Goal: Obtain resource: Download file/media

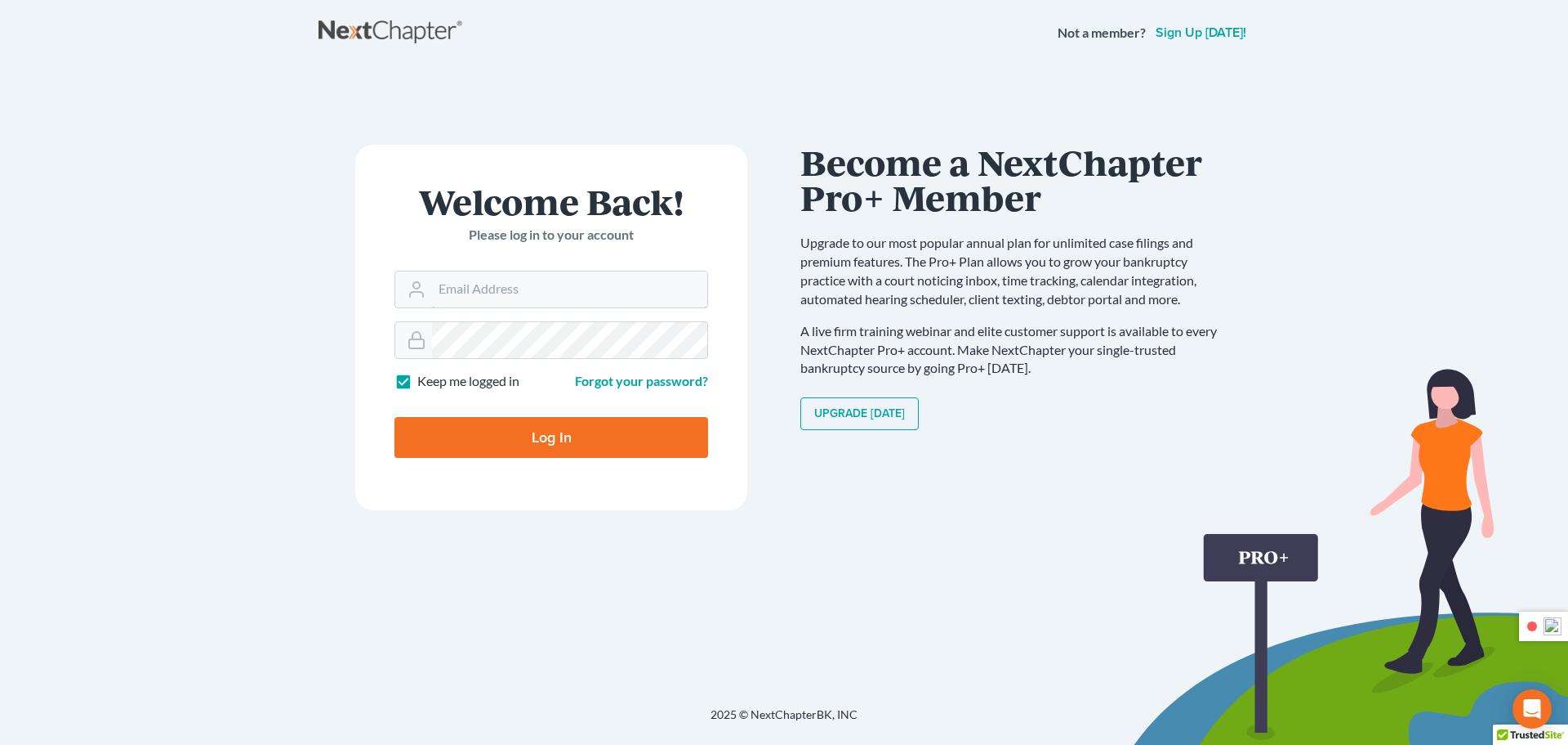
type input "Mike@gortlaw.com"
type input "Thinking..."
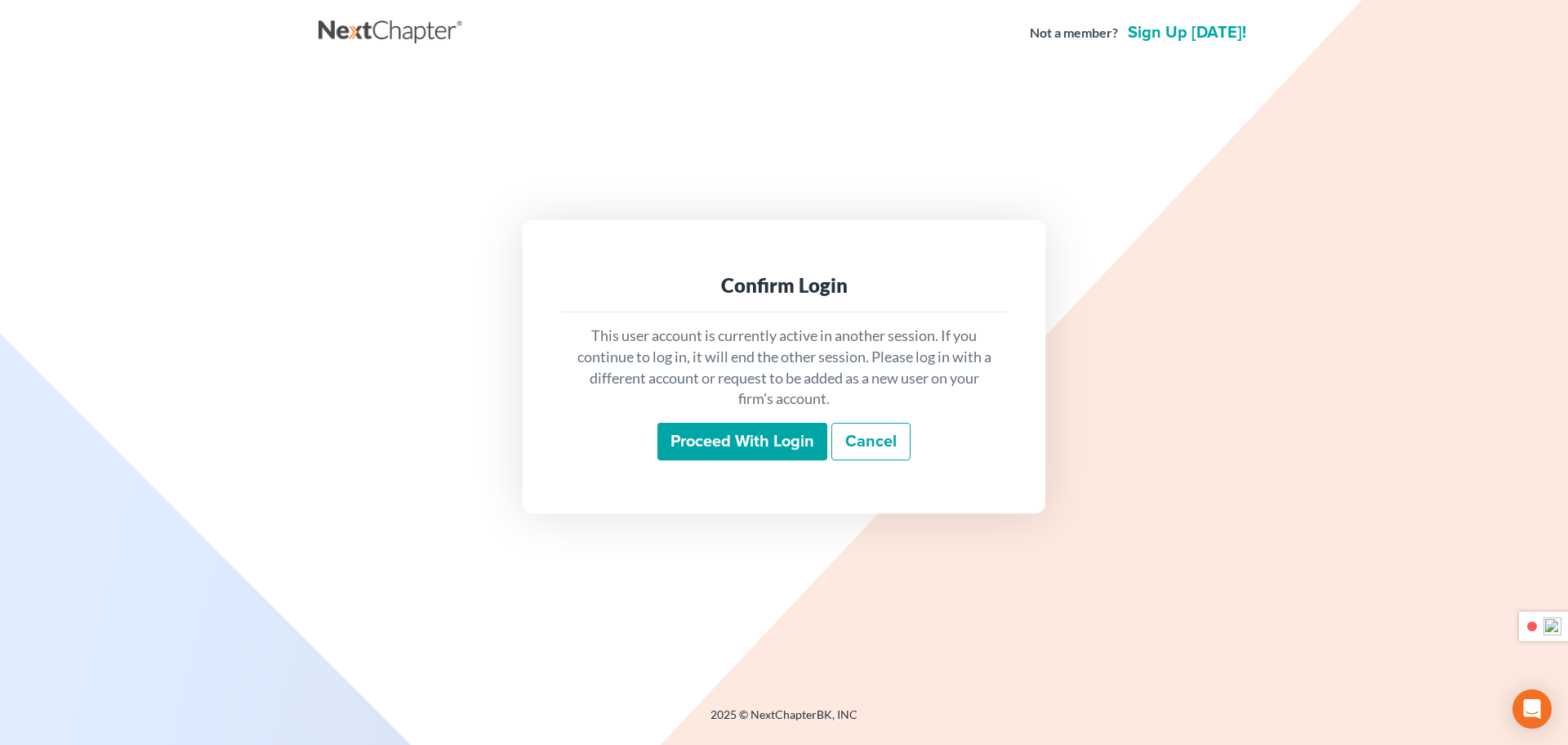
click at [755, 450] on input "Proceed with login" at bounding box center [743, 441] width 170 height 37
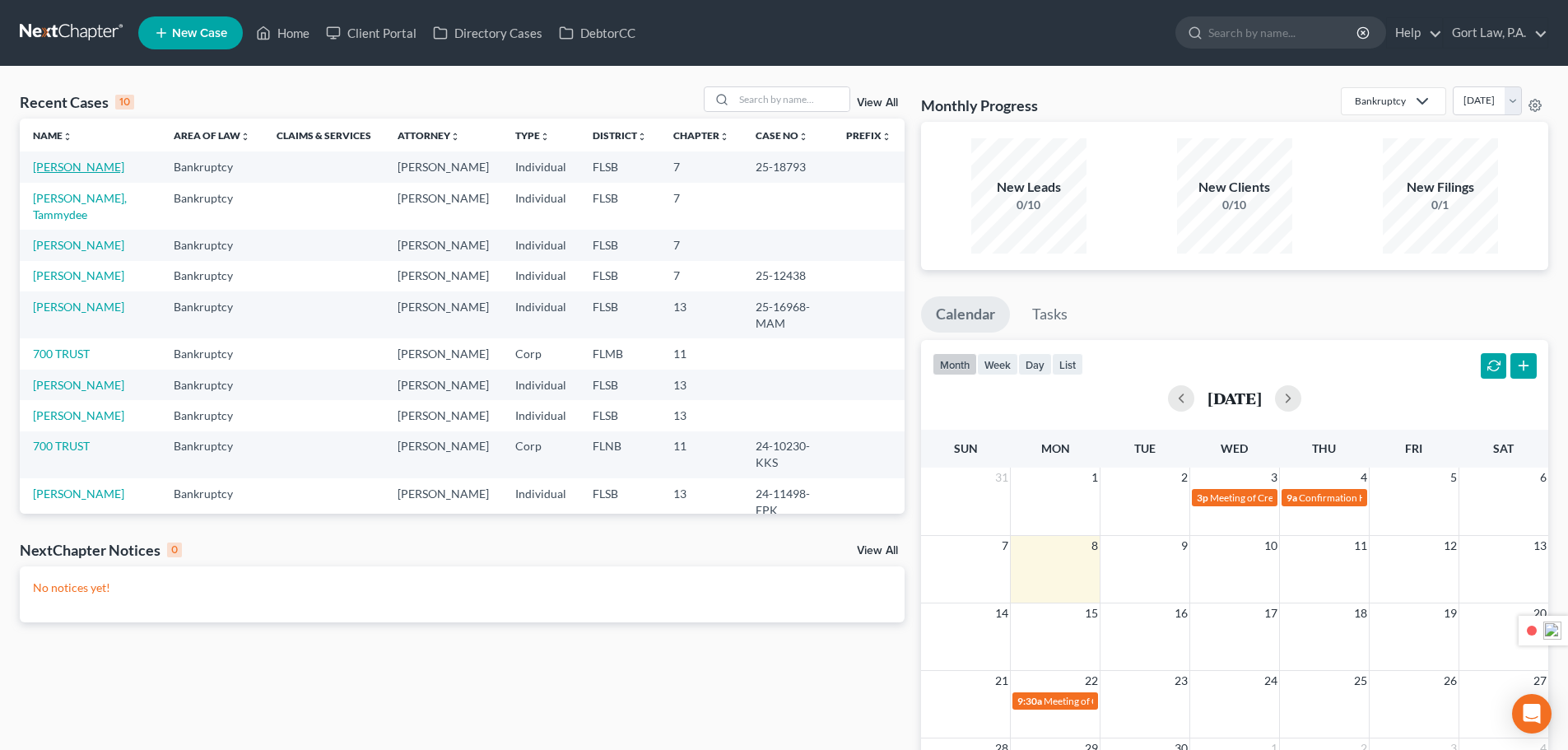
click at [102, 166] on link "[PERSON_NAME]" at bounding box center [79, 167] width 91 height 14
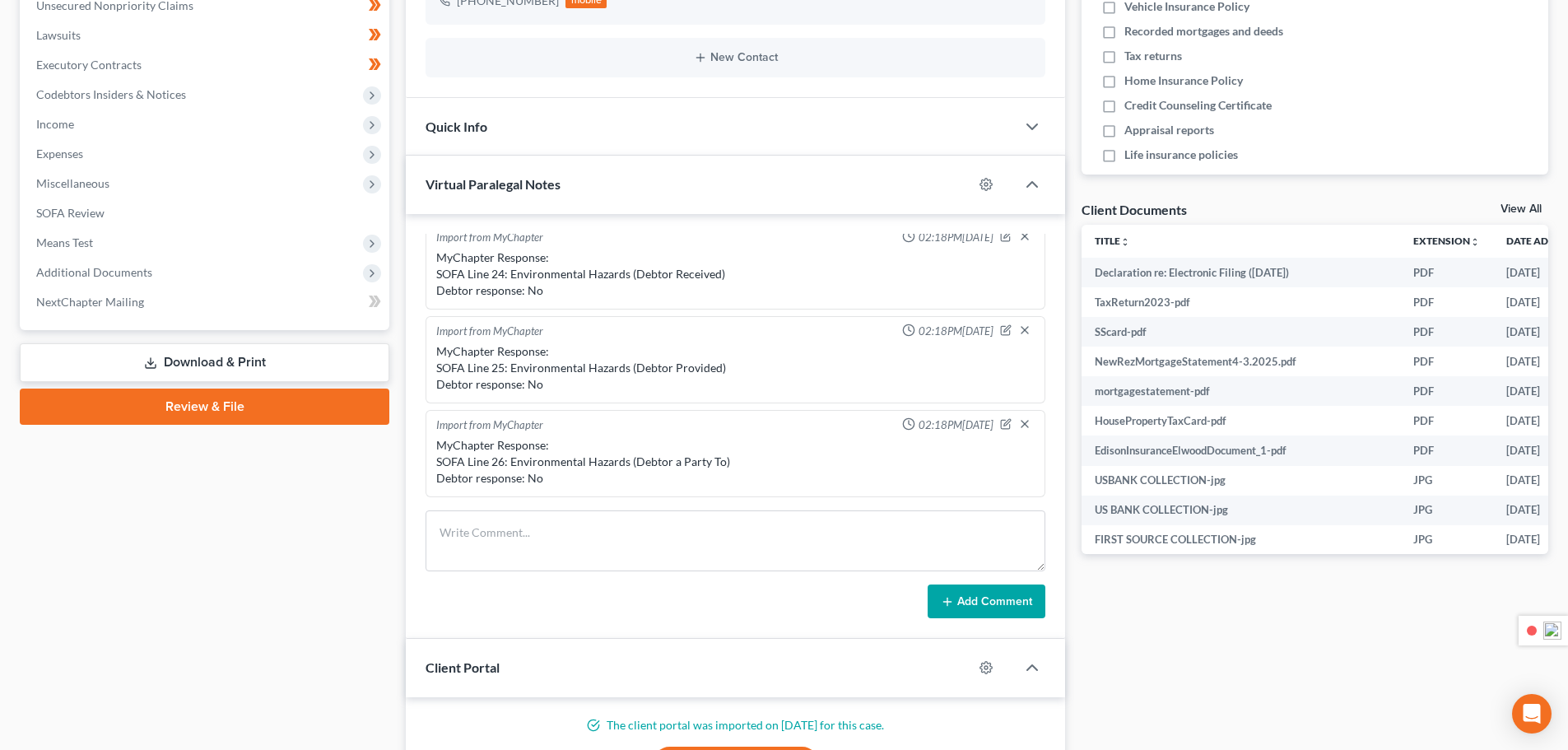
scroll to position [416, 0]
click at [130, 277] on span "Additional Documents" at bounding box center [94, 273] width 116 height 14
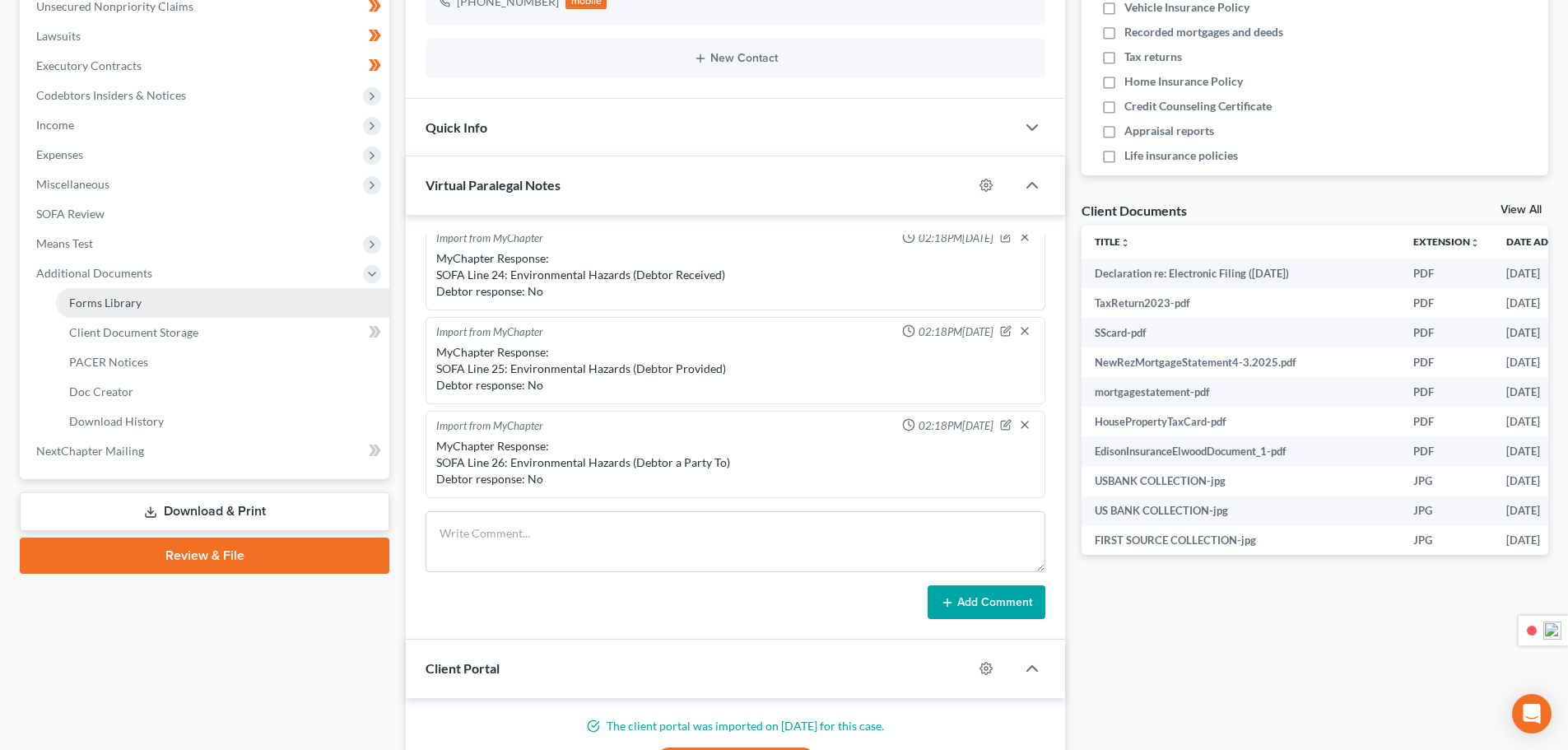
click at [129, 303] on span "Forms Library" at bounding box center [105, 302] width 73 height 14
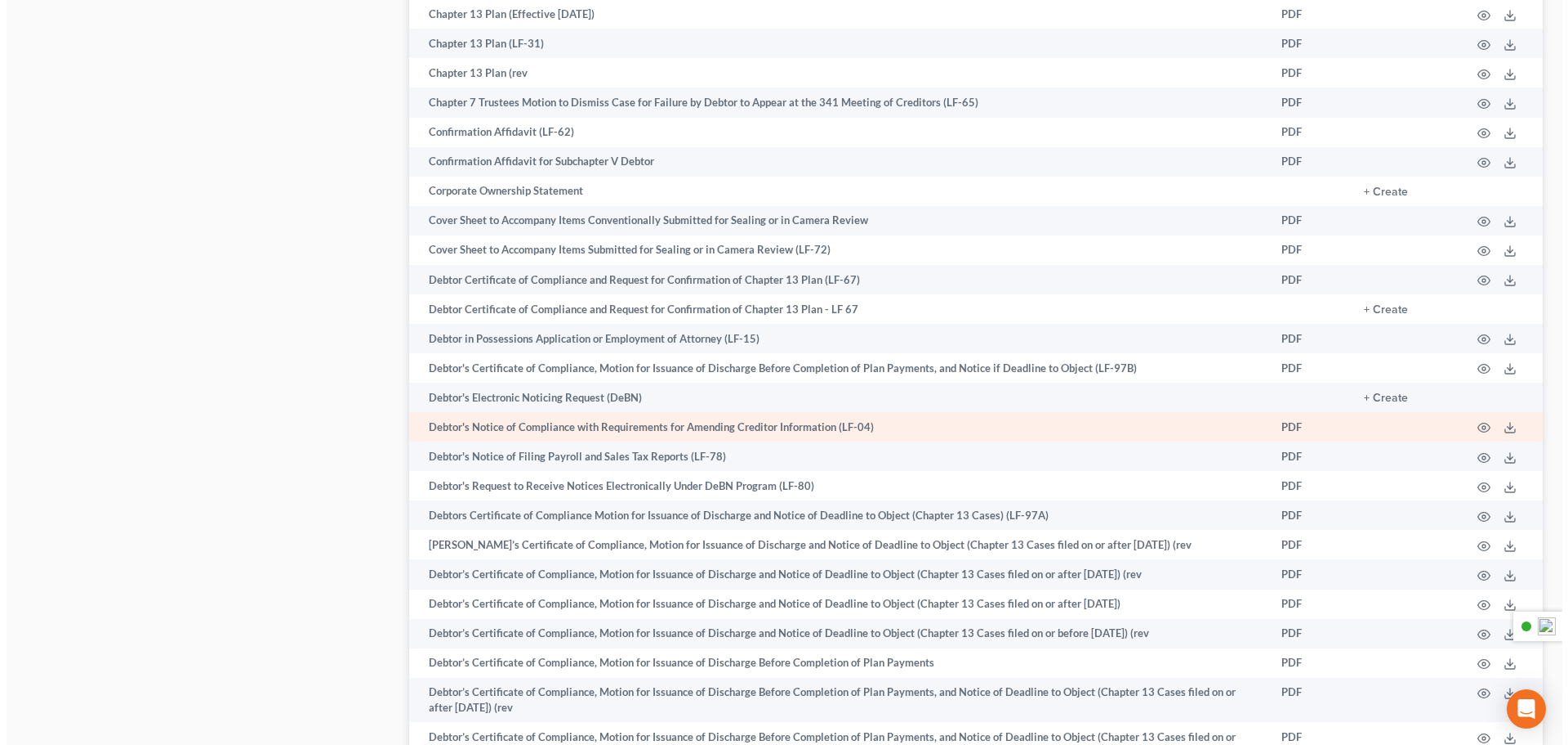
scroll to position [1306, 0]
click at [1481, 424] on icon "button" at bounding box center [1477, 428] width 13 height 13
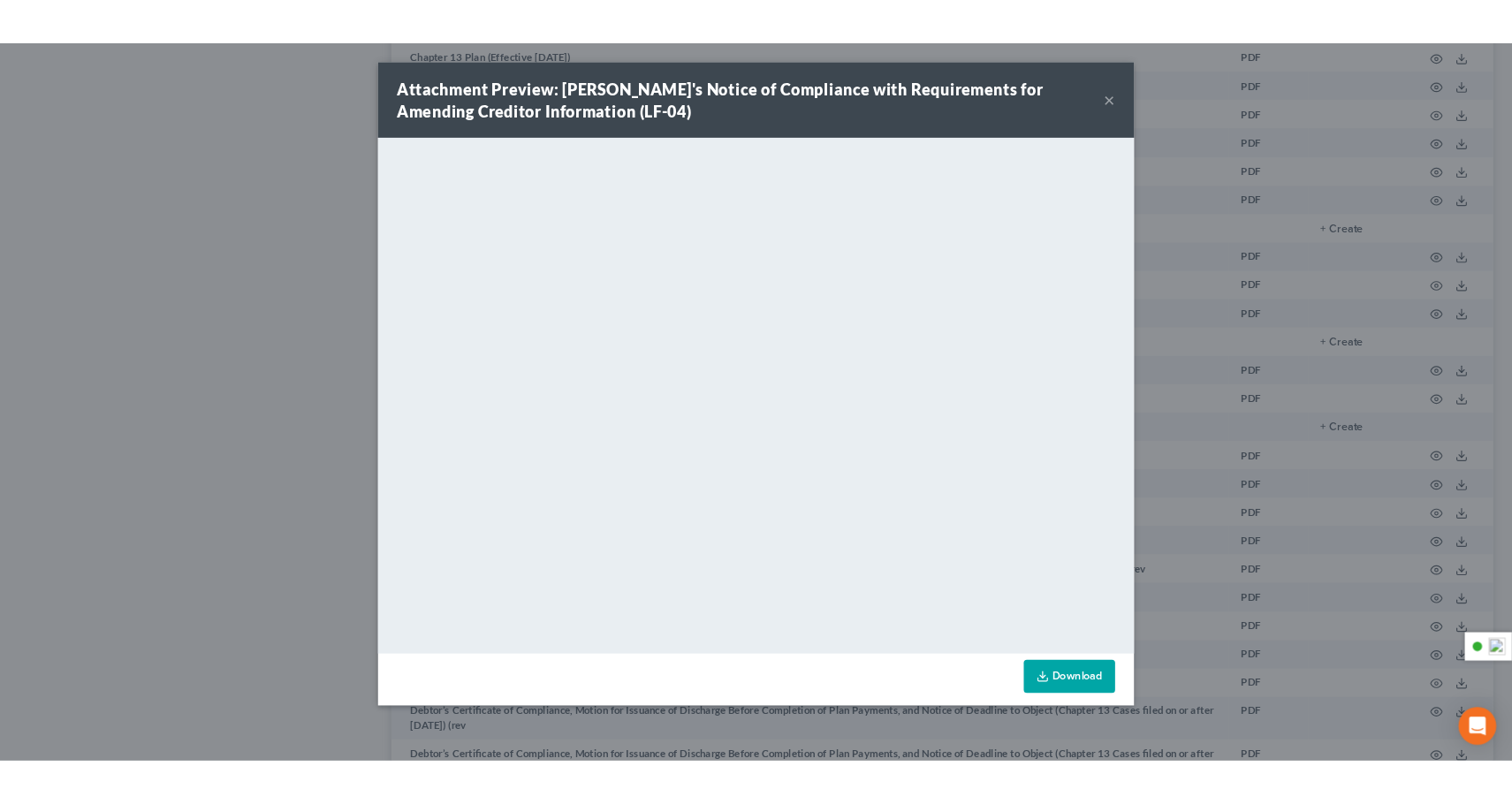
scroll to position [1362, 0]
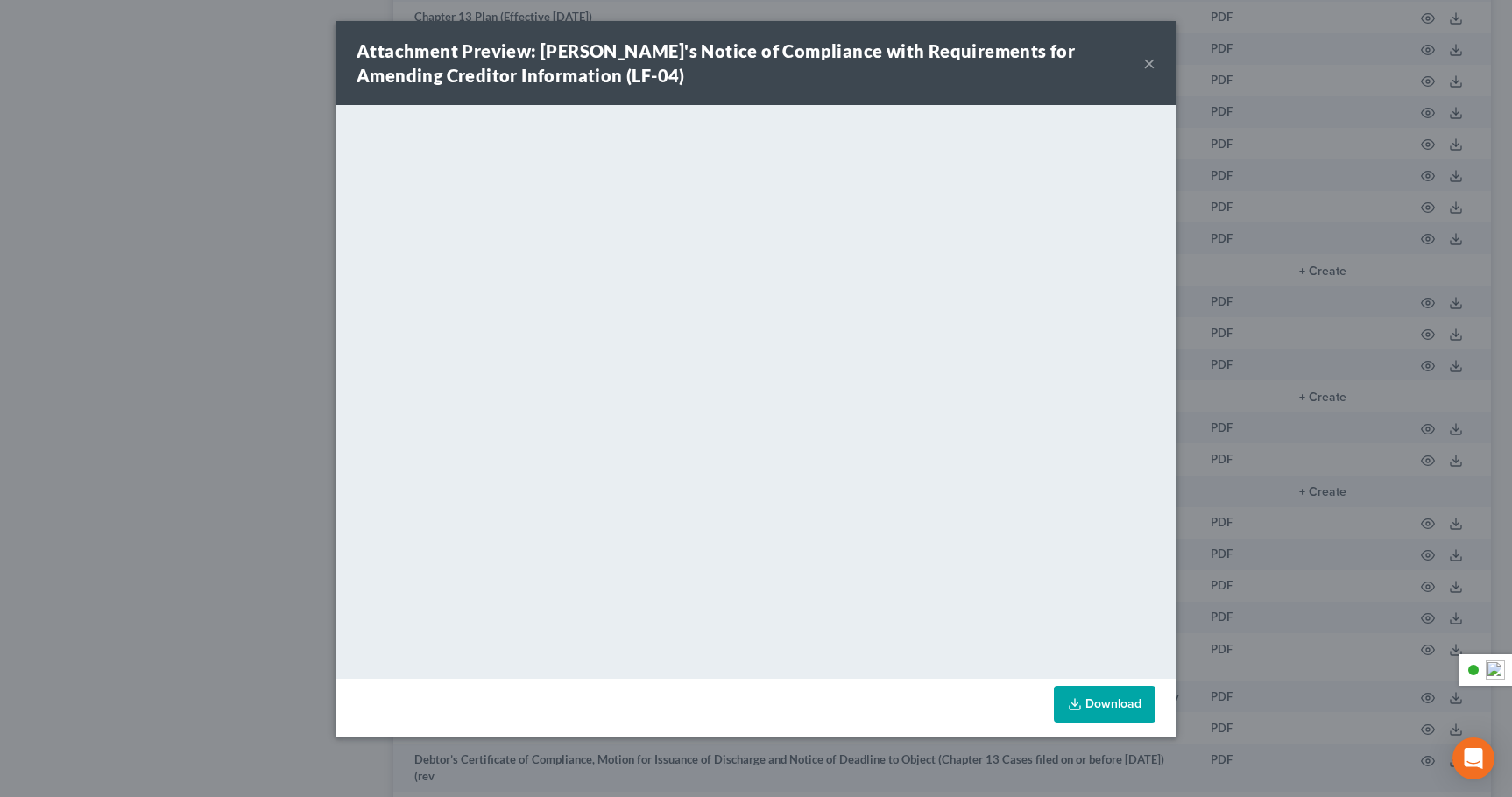
click at [1119, 707] on link "Download" at bounding box center [1104, 704] width 101 height 37
drag, startPoint x: 1152, startPoint y: 63, endPoint x: 1144, endPoint y: 86, distance: 24.4
click at [1152, 64] on button "×" at bounding box center [1148, 62] width 12 height 21
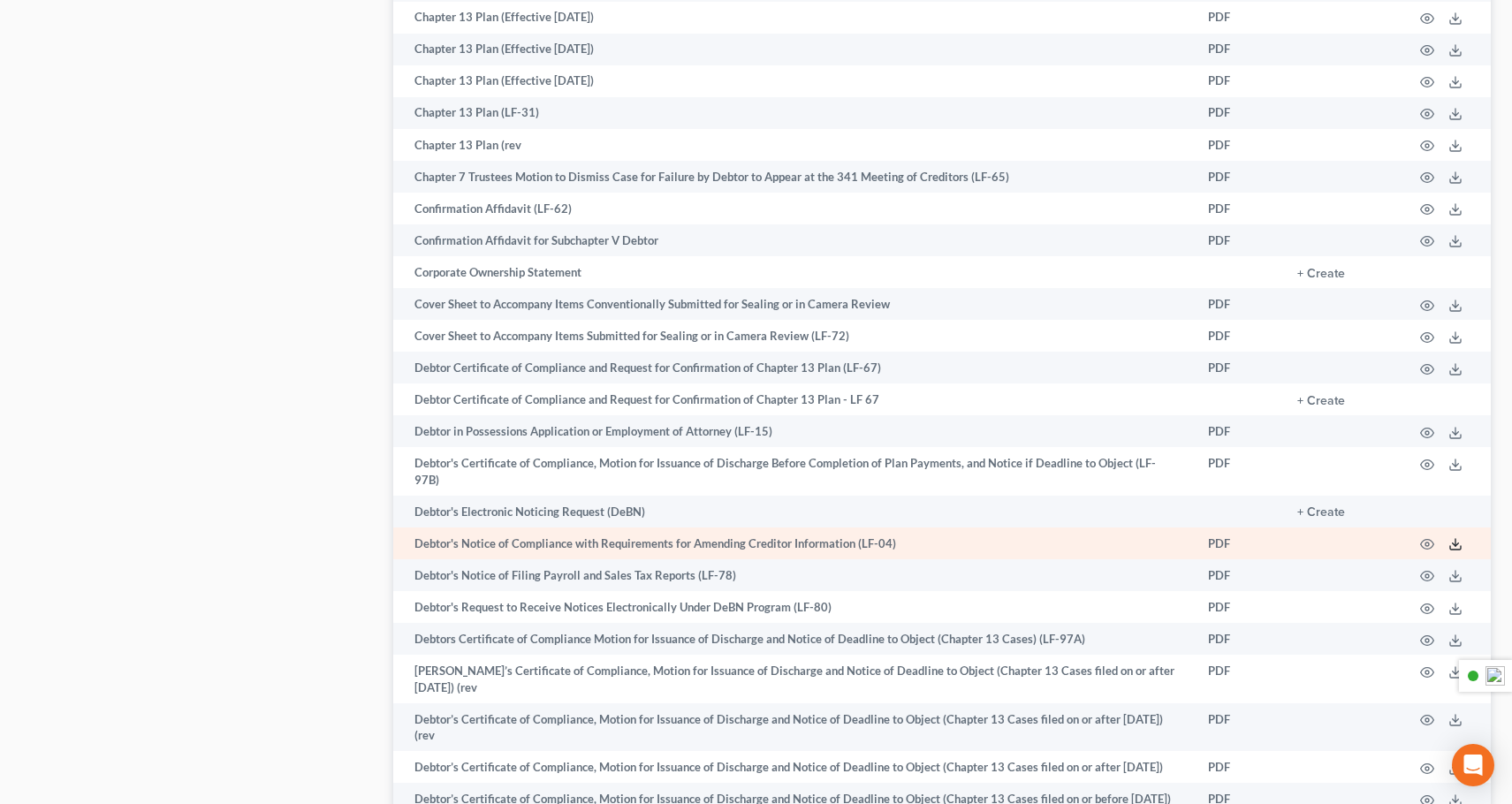
click at [1453, 537] on icon at bounding box center [1455, 543] width 14 height 14
